Goal: Task Accomplishment & Management: Use online tool/utility

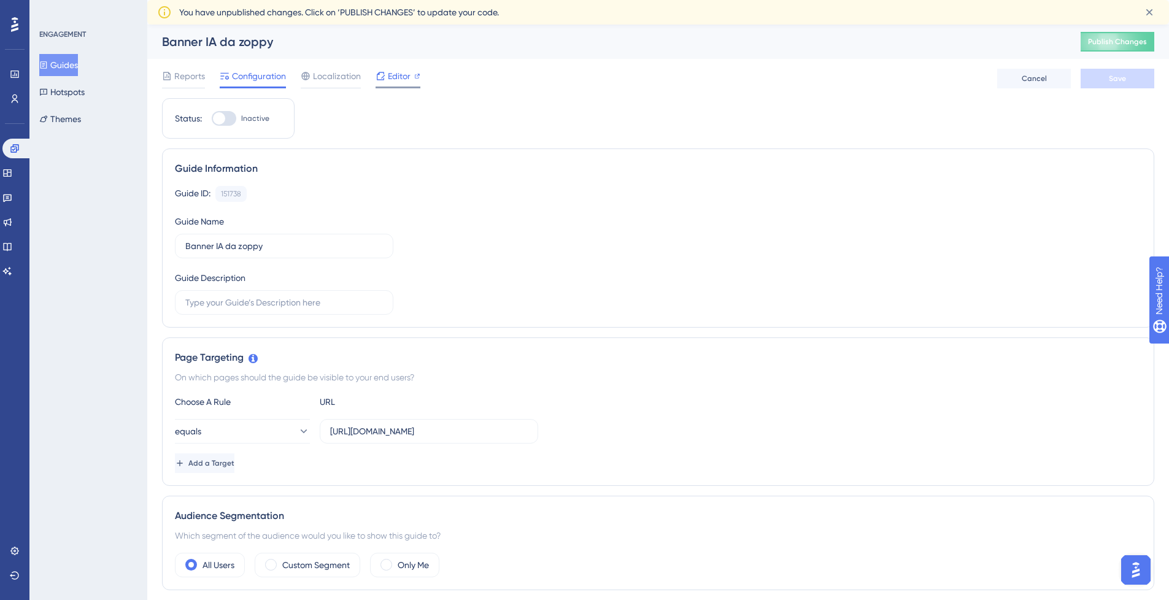
click at [395, 80] on span "Editor" at bounding box center [399, 76] width 23 height 15
click at [15, 150] on icon at bounding box center [15, 149] width 10 height 10
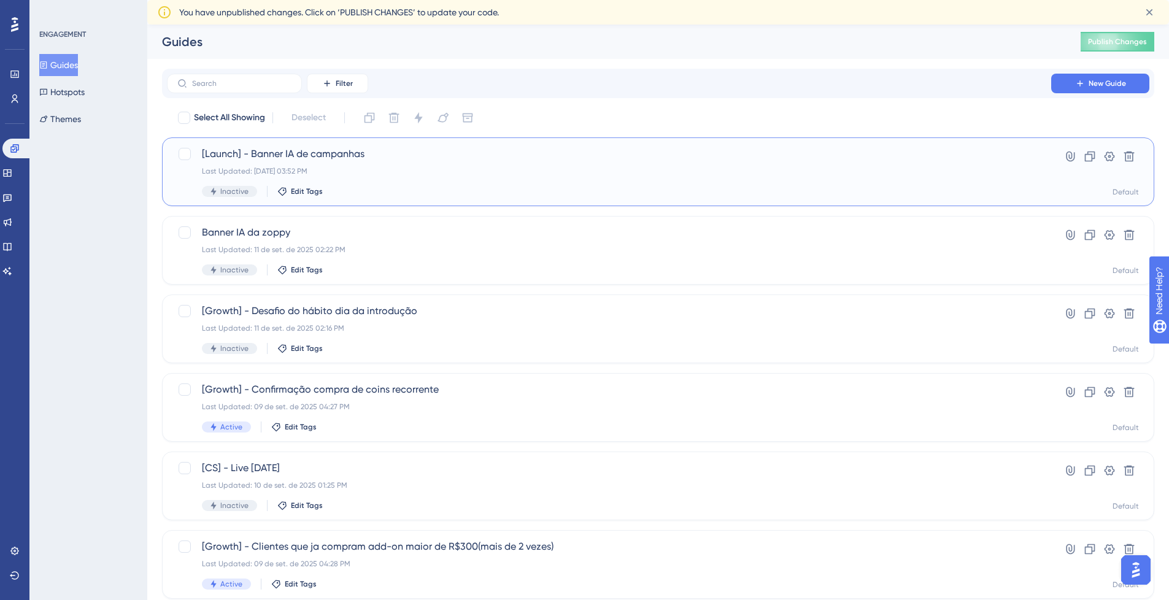
click at [521, 161] on div "[Launch] - Banner IA de campanhas Last Updated: 11 de set. de 2025 03:52 PM Ina…" at bounding box center [609, 172] width 815 height 50
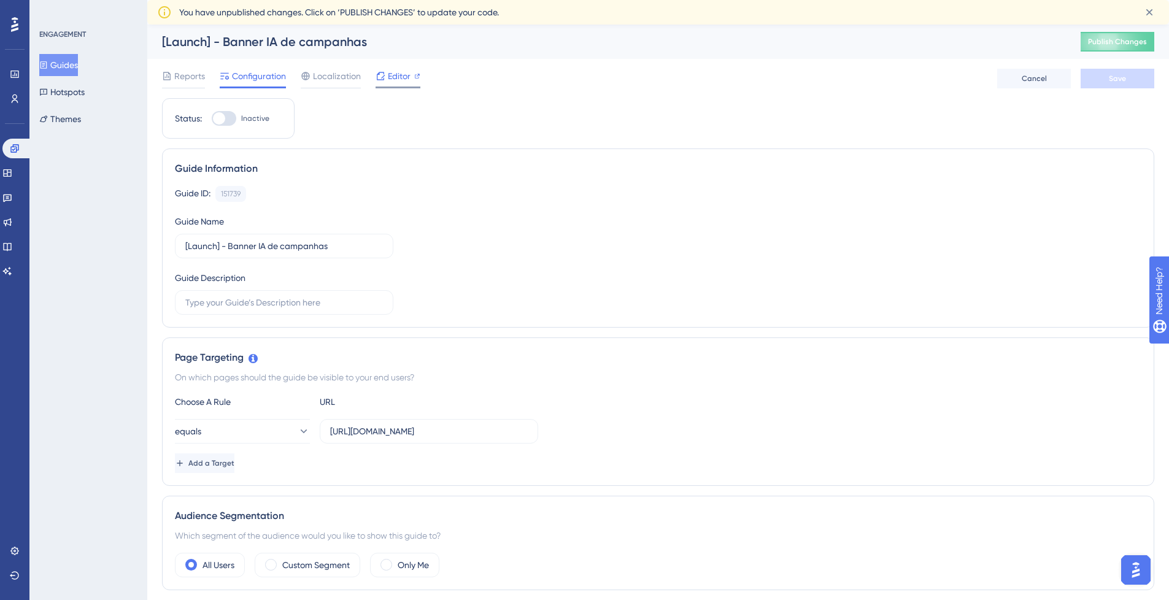
click at [382, 71] on div at bounding box center [381, 76] width 10 height 15
